Goal: Task Accomplishment & Management: Manage account settings

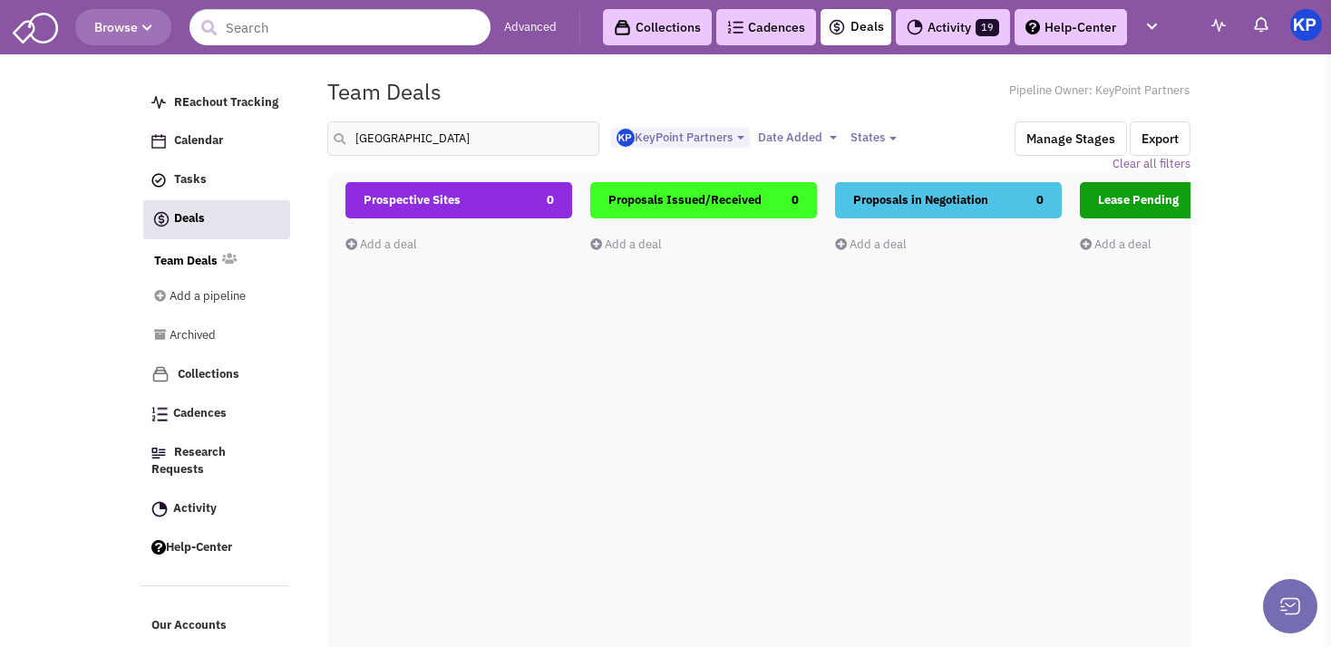
select select "1900"
select select
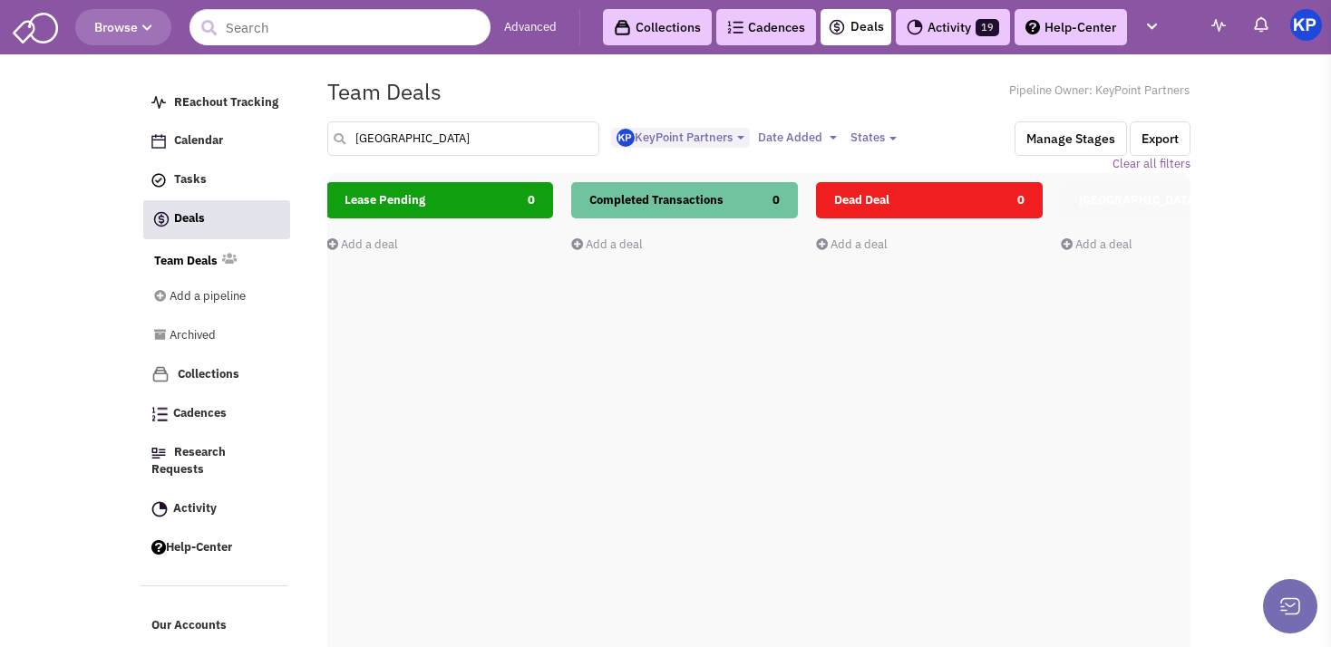
drag, startPoint x: 433, startPoint y: 141, endPoint x: 371, endPoint y: 142, distance: 62.6
click at [371, 142] on input "[GEOGRAPHIC_DATA]" at bounding box center [463, 138] width 272 height 34
drag, startPoint x: 421, startPoint y: 140, endPoint x: 353, endPoint y: 134, distance: 68.2
click at [353, 134] on input "[GEOGRAPHIC_DATA]" at bounding box center [463, 138] width 272 height 34
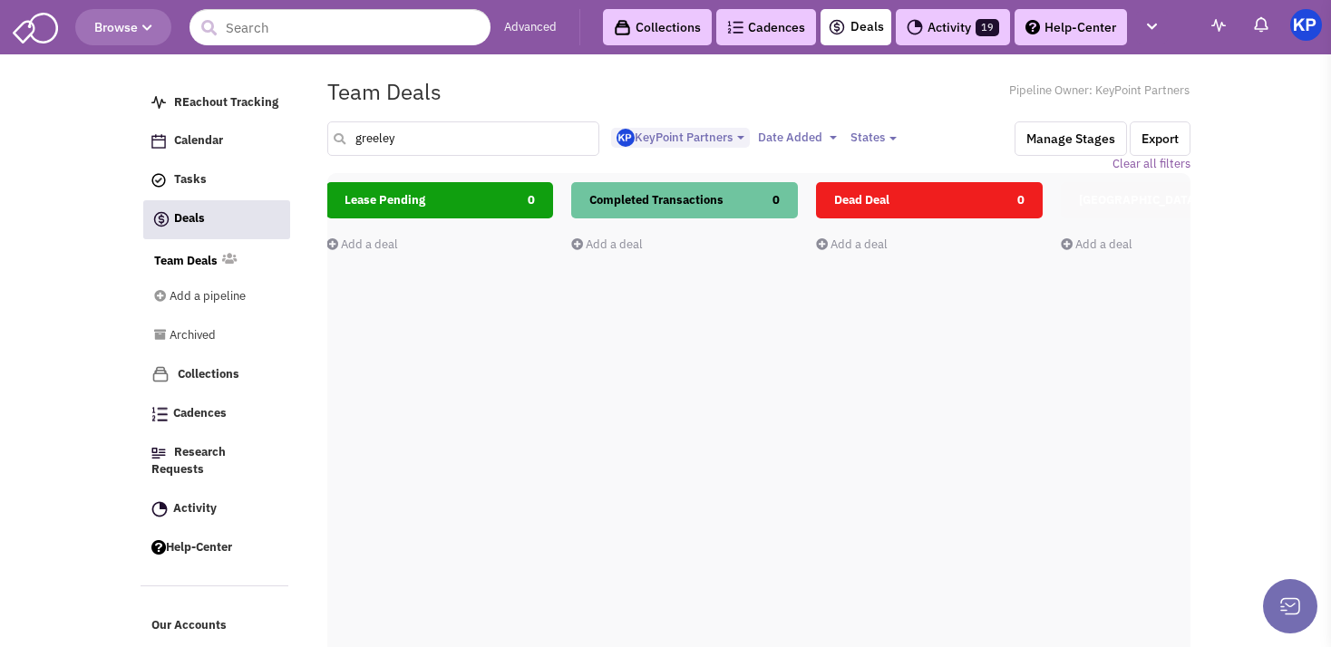
type input "greeley"
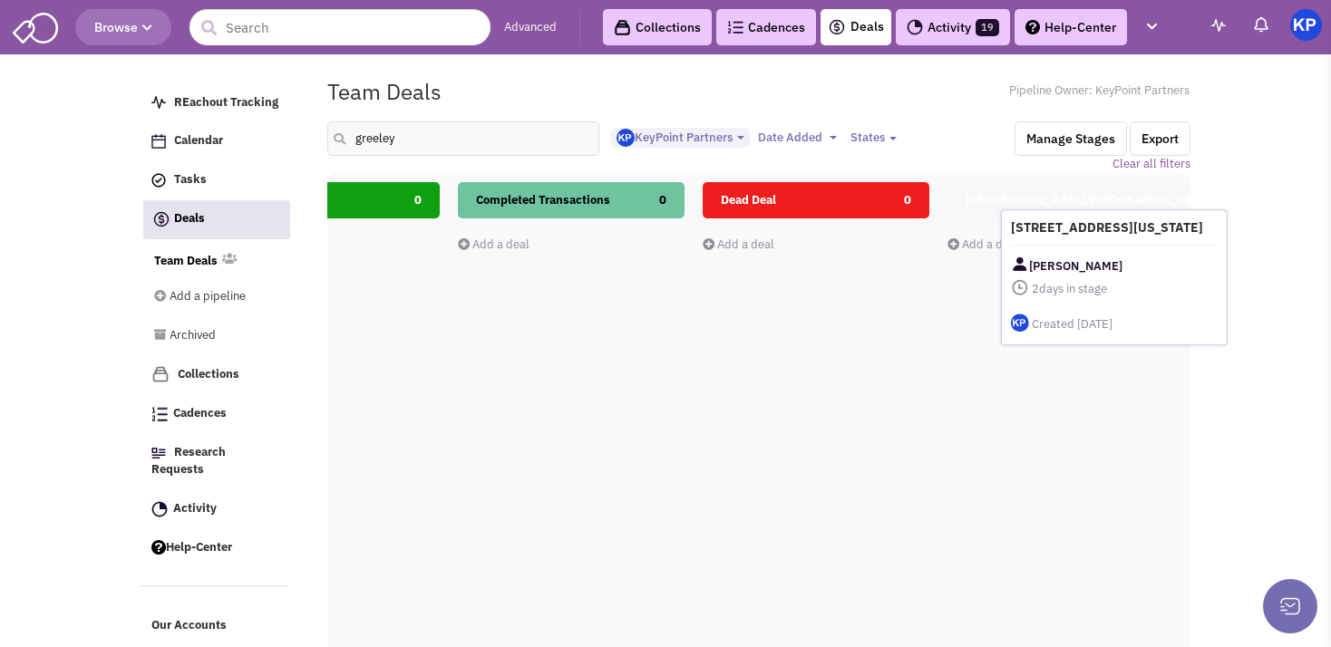
scroll to position [0, 881]
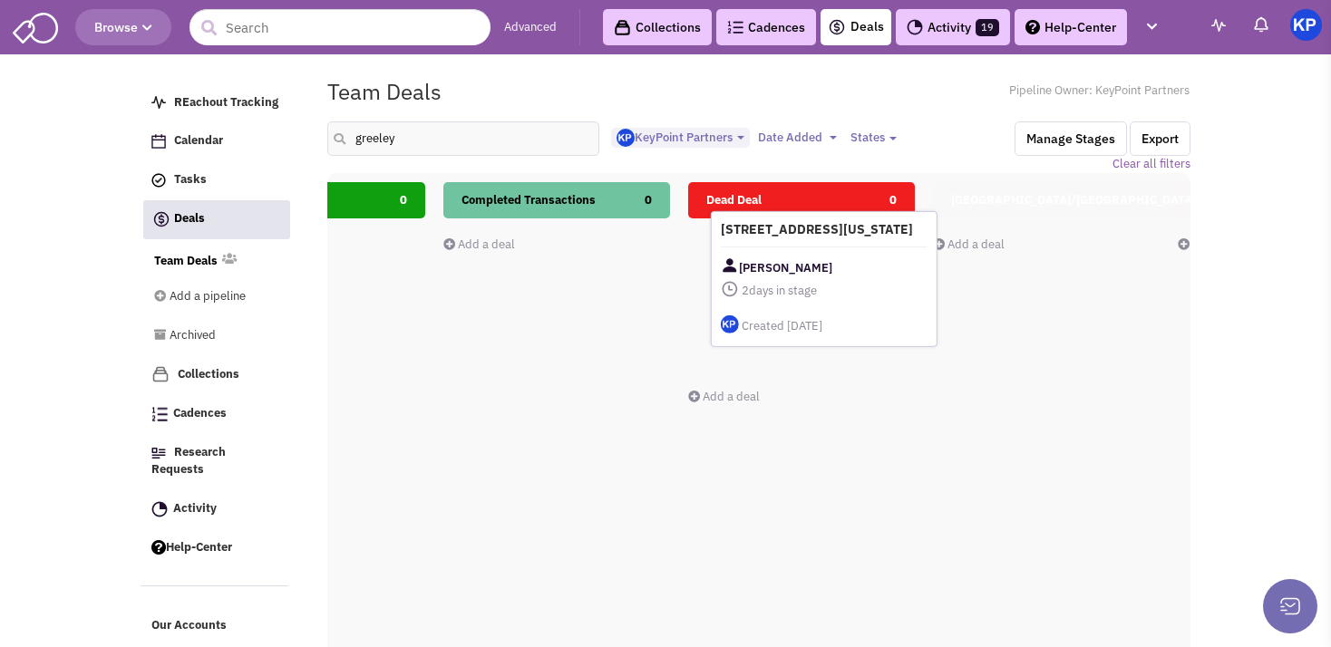
drag, startPoint x: 692, startPoint y: 270, endPoint x: 809, endPoint y: 259, distance: 117.4
click at [809, 259] on div "[STREET_ADDRESS][US_STATE] [PERSON_NAME] 2 days in stage $ 0 Tasks" at bounding box center [824, 279] width 227 height 136
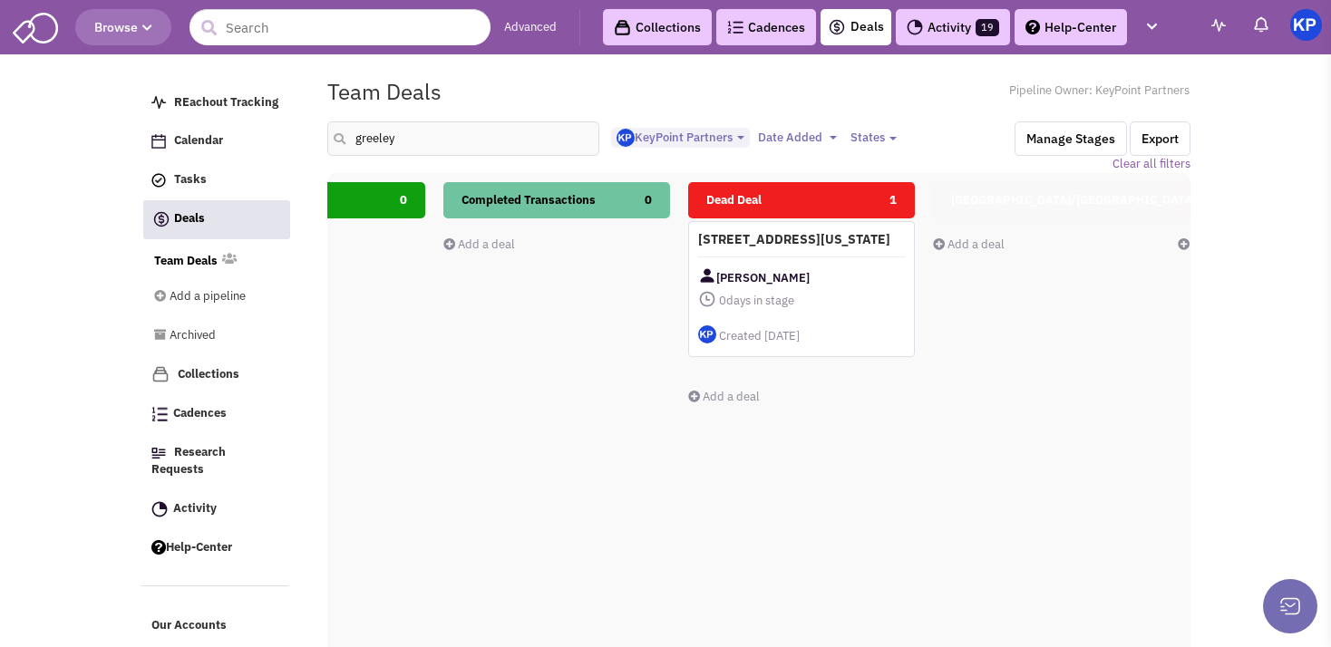
click at [853, 285] on div "[PERSON_NAME]" at bounding box center [801, 278] width 207 height 23
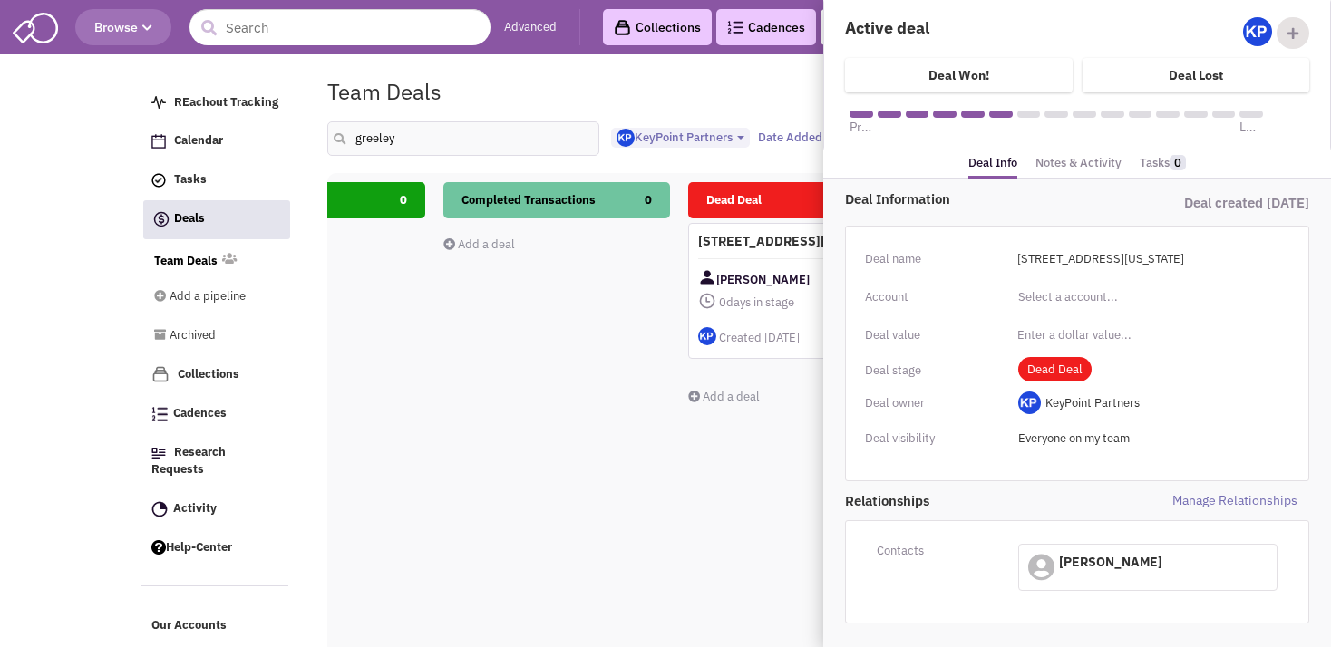
click at [1063, 162] on link "Notes & Activity" at bounding box center [1078, 163] width 86 height 26
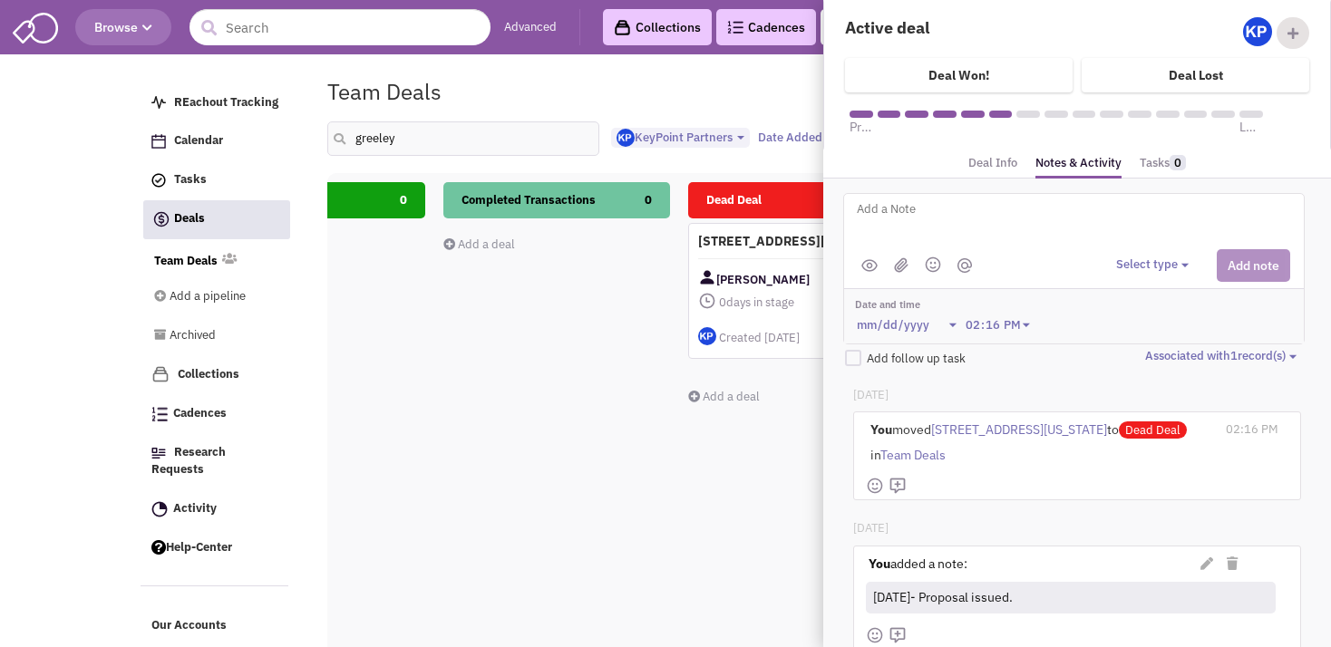
click at [944, 235] on textarea at bounding box center [1079, 224] width 449 height 50
paste textarea "low rent and high TI allowance make it unworkable."
type textarea "[DATE]- LL passed on offer; "low rent and high TI allowance make it unworkable.""
click at [1152, 259] on button "Select type" at bounding box center [1155, 265] width 78 height 17
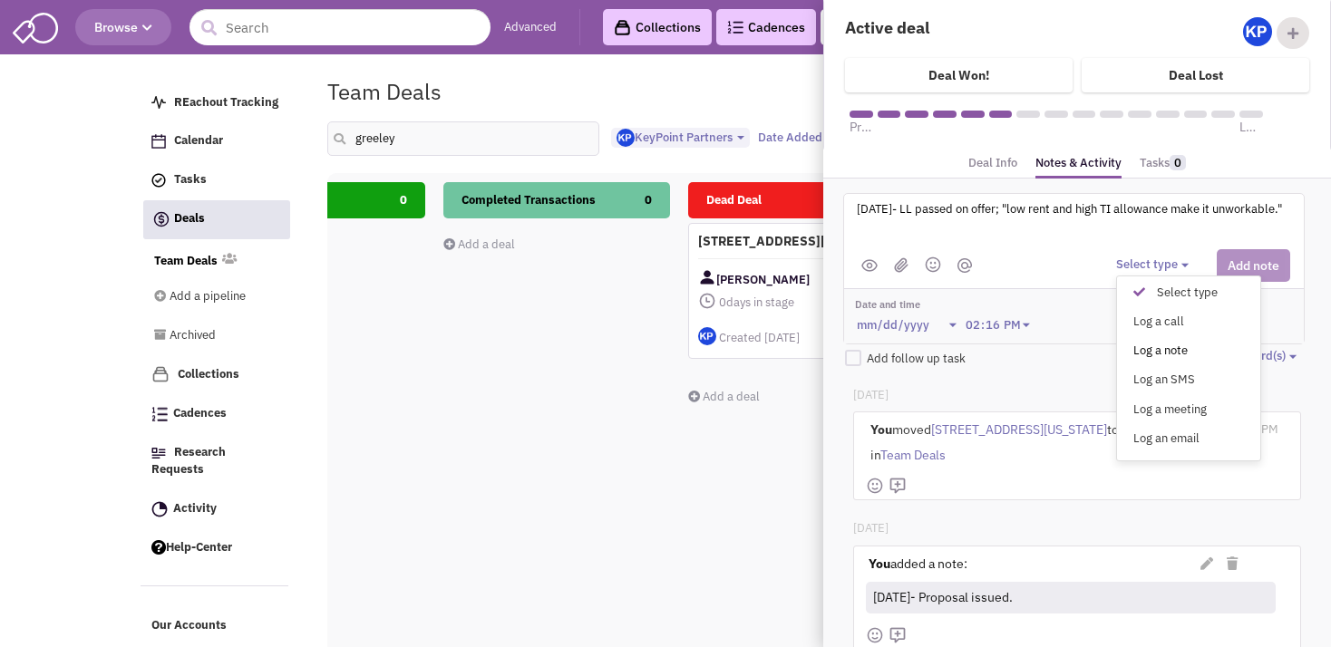
click at [1145, 343] on div "Log a note" at bounding box center [1143, 351] width 44 height 17
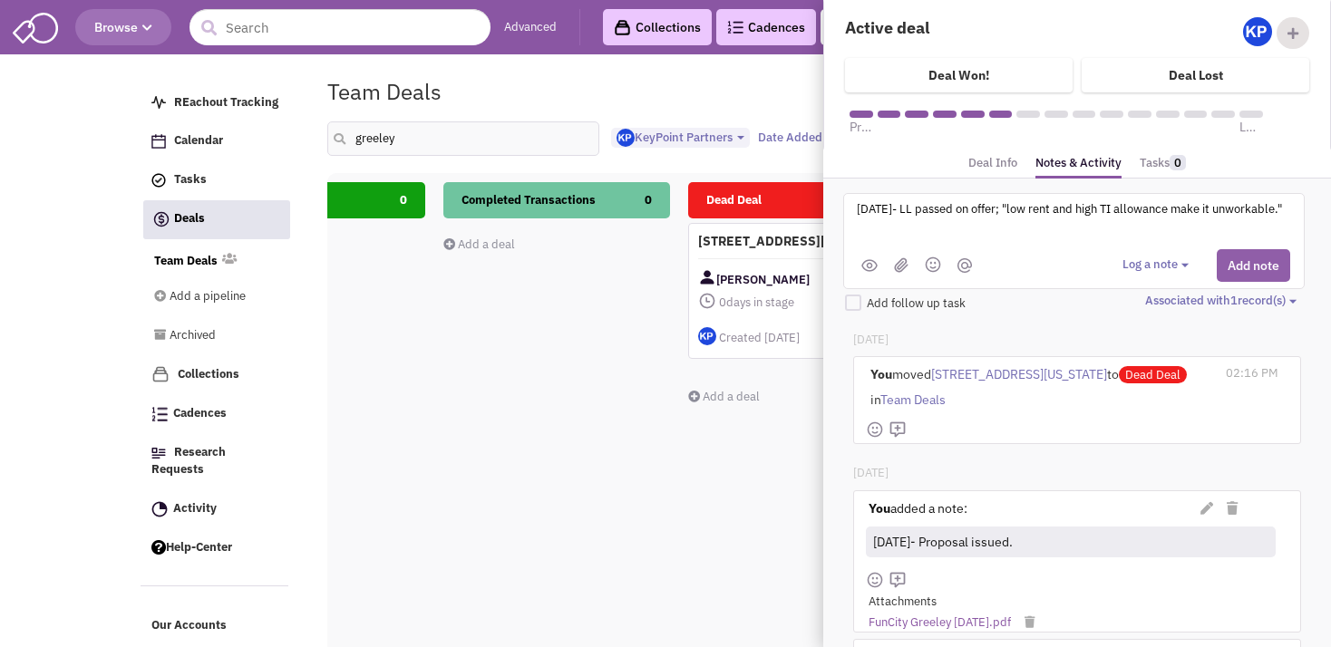
click at [1246, 254] on button "Add note" at bounding box center [1253, 265] width 73 height 33
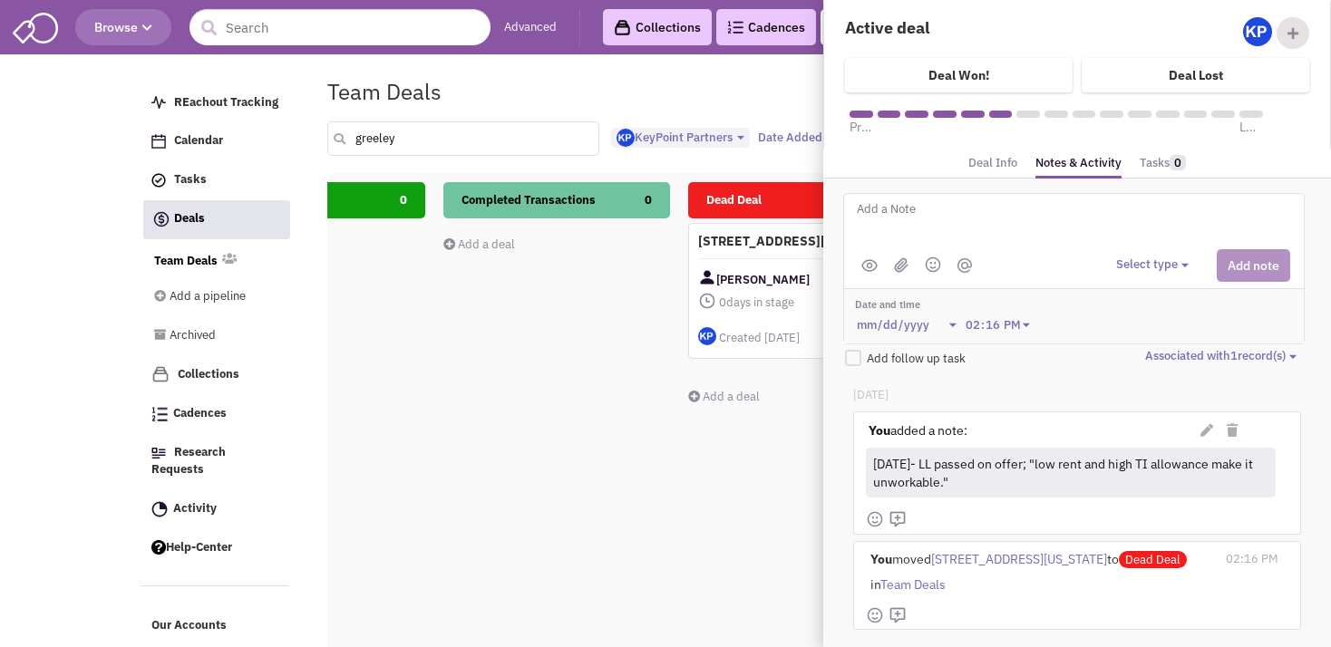
drag, startPoint x: 419, startPoint y: 131, endPoint x: 352, endPoint y: 140, distance: 67.6
click at [352, 140] on input "greeley" at bounding box center [463, 138] width 272 height 34
type input "bellev"
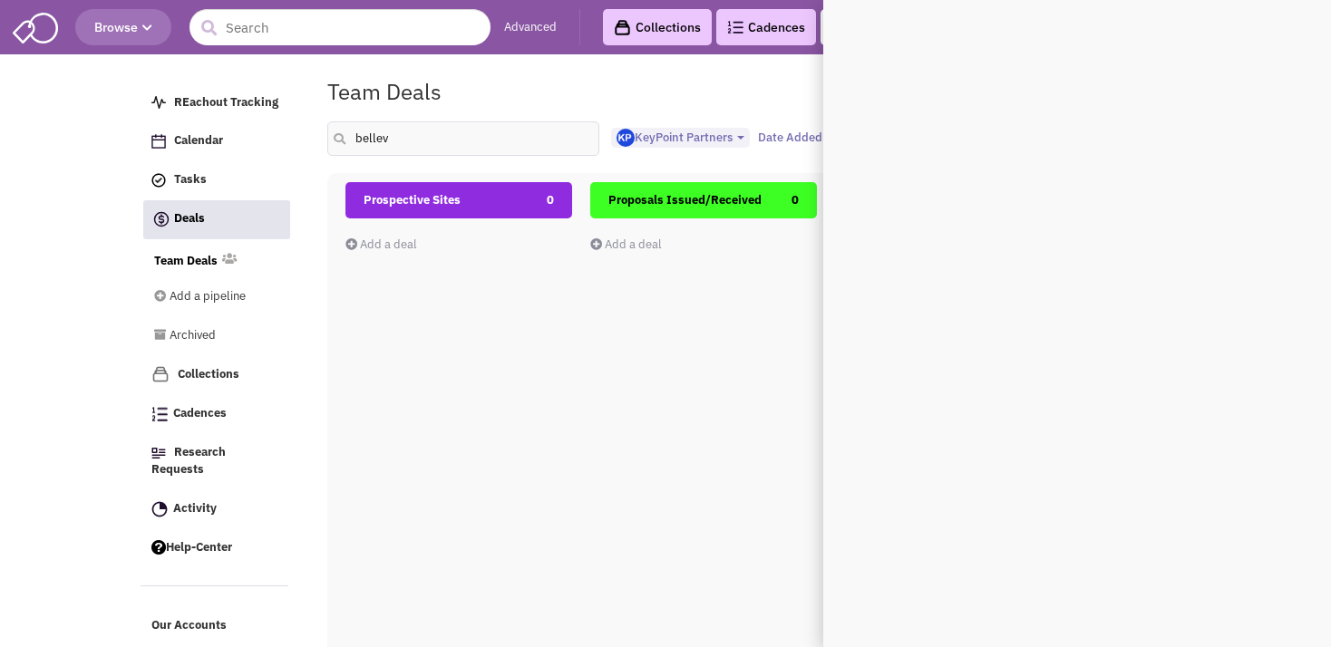
click at [462, 368] on div "Prospective Sites 0 Add a deal Total: $ 0" at bounding box center [458, 504] width 227 height 644
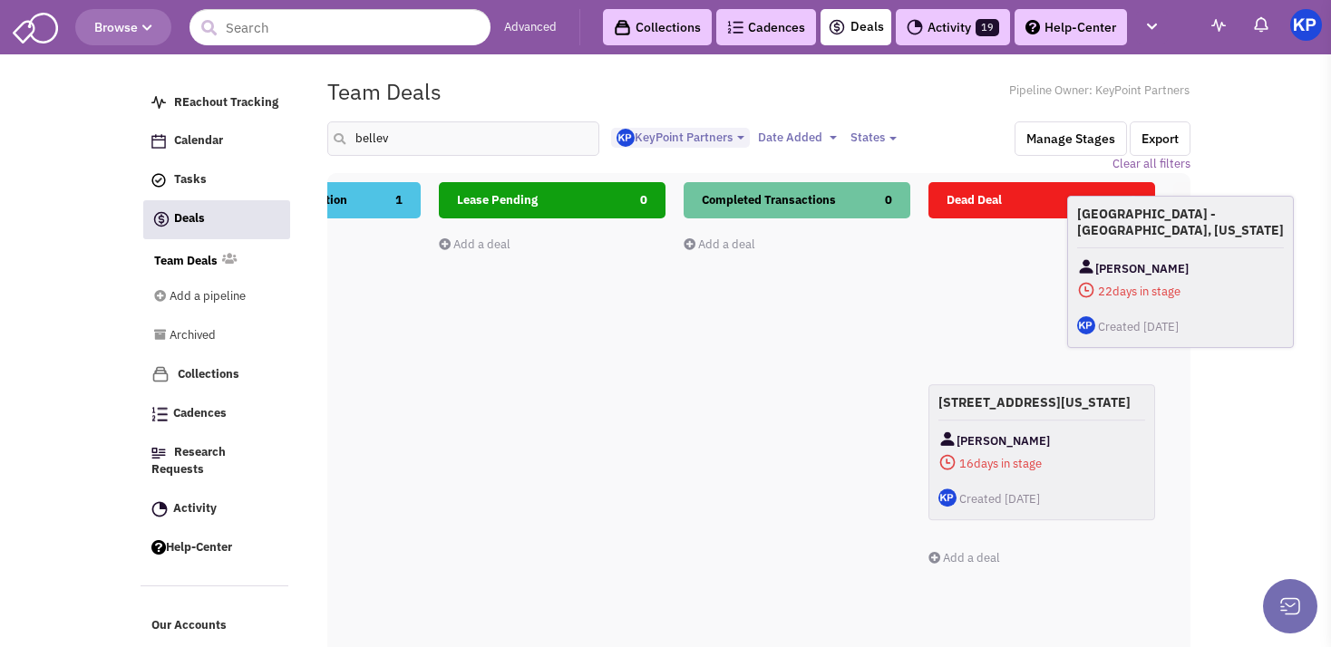
scroll to position [0, 807]
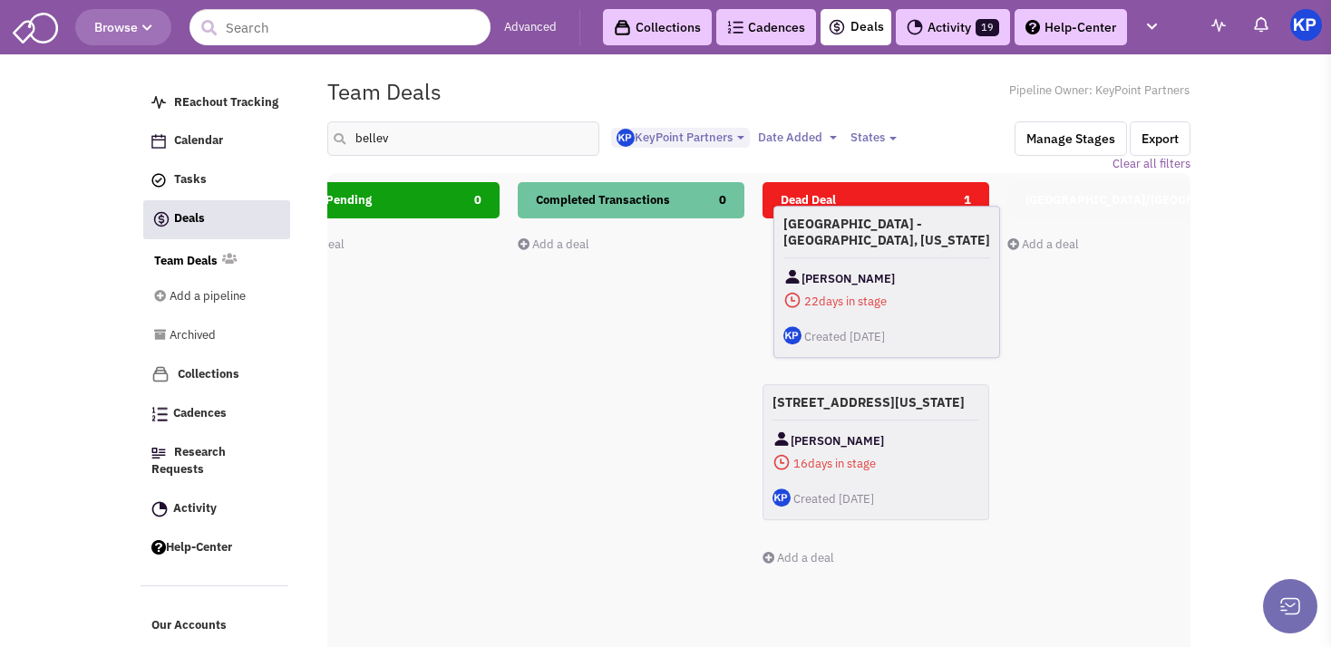
drag, startPoint x: 939, startPoint y: 274, endPoint x: 878, endPoint y: 258, distance: 63.5
click at [878, 258] on div "[GEOGRAPHIC_DATA] - [GEOGRAPHIC_DATA], [US_STATE] [PERSON_NAME] 22 days in stag…" at bounding box center [886, 282] width 227 height 152
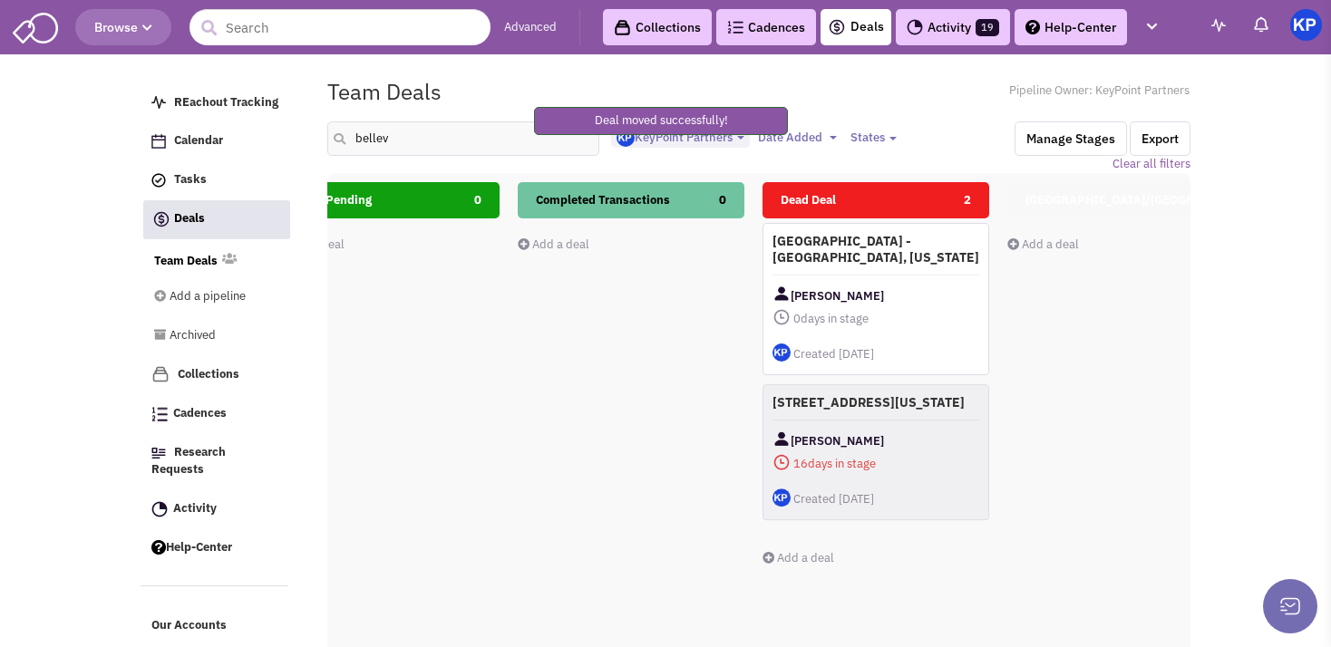
click at [878, 258] on h4 "[GEOGRAPHIC_DATA] - [GEOGRAPHIC_DATA], [US_STATE]" at bounding box center [875, 249] width 207 height 33
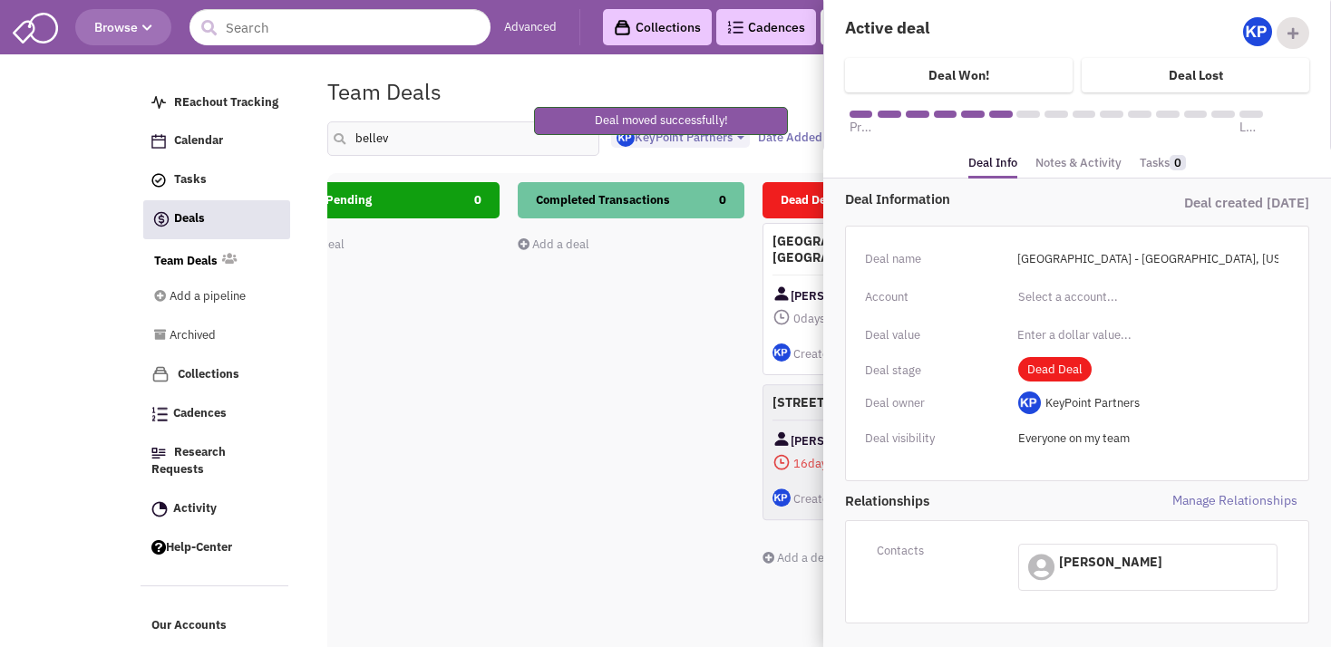
click at [1093, 179] on div "Deal Information Deal created [DATE] Deal name [GEOGRAPHIC_DATA] - [GEOGRAPHIC_…" at bounding box center [1077, 443] width 508 height 529
click at [1092, 173] on link "Notes & Activity" at bounding box center [1078, 163] width 86 height 26
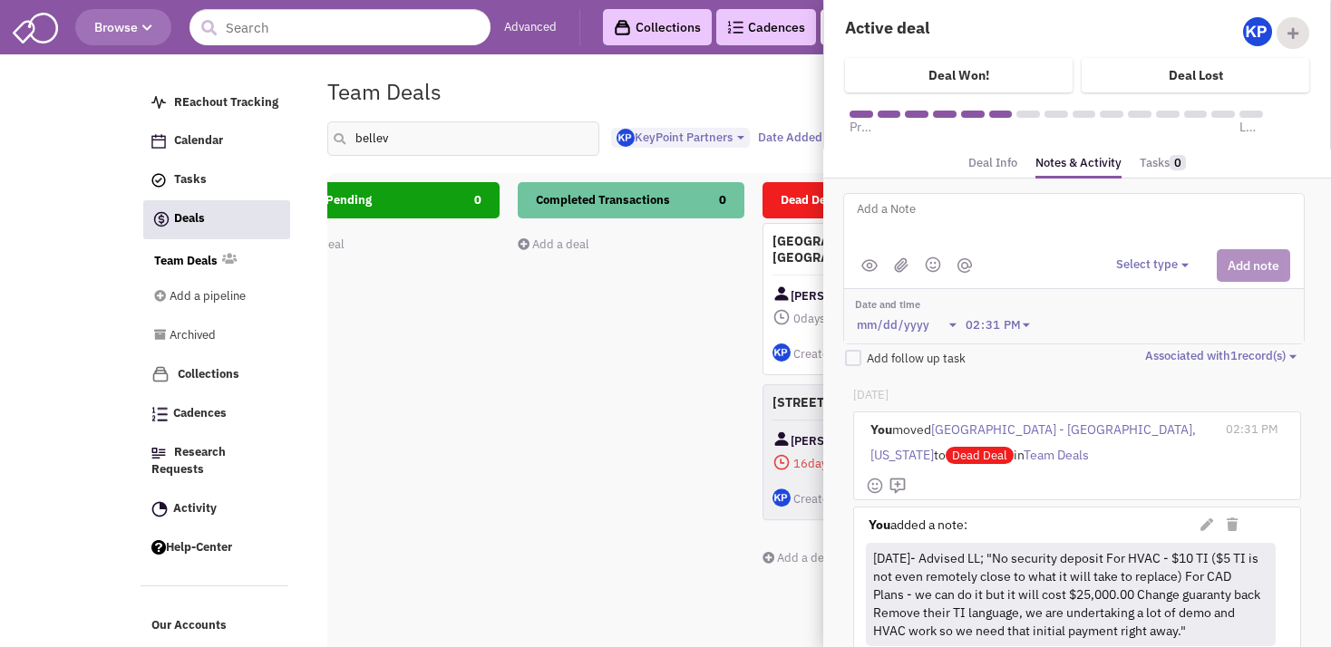
click at [936, 210] on textarea at bounding box center [1079, 224] width 449 height 50
type textarea "[DATE]- Per LL; deal terms are too far off."
click at [1158, 259] on button "Select type" at bounding box center [1155, 265] width 78 height 17
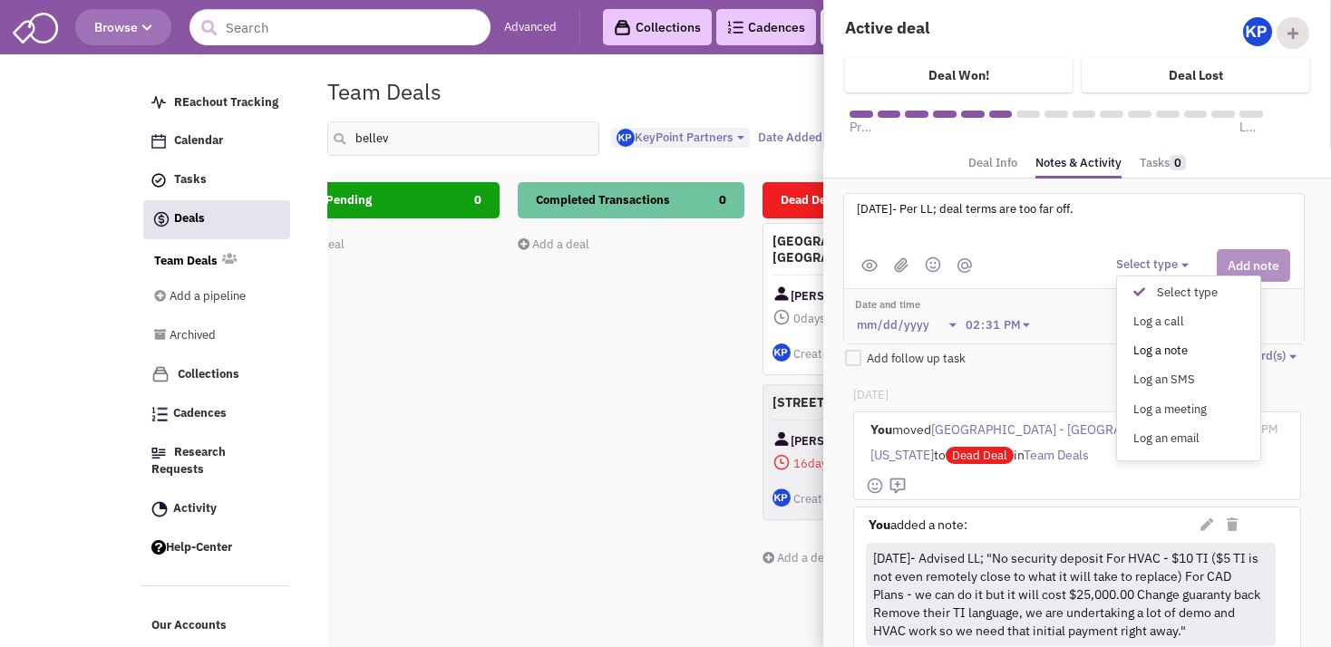
click at [1153, 344] on div "Log a note" at bounding box center [1143, 351] width 44 height 17
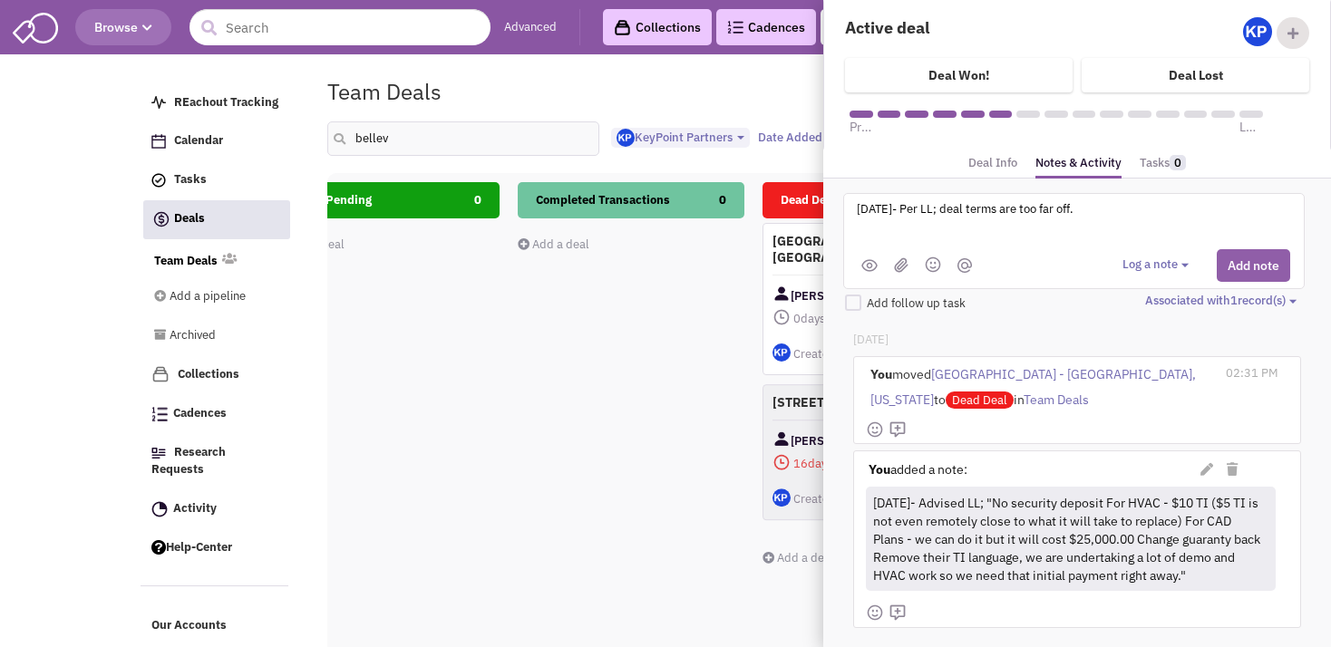
click at [1236, 263] on button "Add note" at bounding box center [1253, 265] width 73 height 33
